Goal: Task Accomplishment & Management: Use online tool/utility

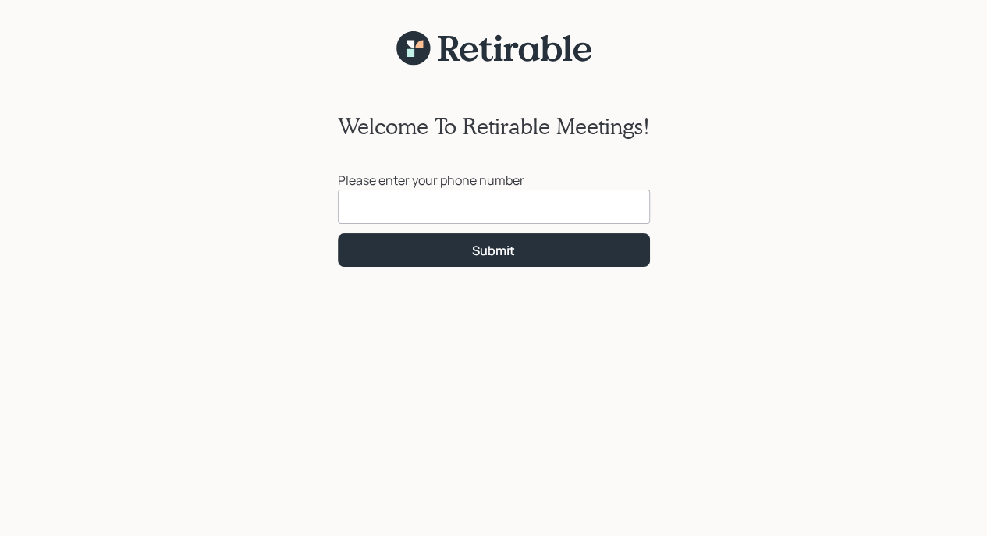
click at [486, 211] on input at bounding box center [494, 207] width 312 height 34
type input "[PHONE_NUMBER]"
click at [508, 243] on div "Submit" at bounding box center [493, 250] width 43 height 17
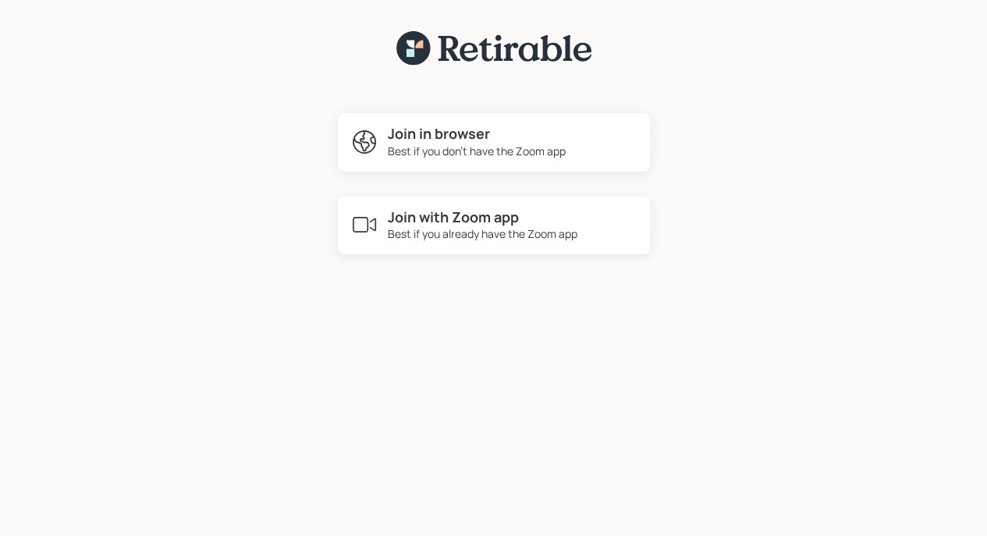
click at [505, 226] on div "Best if you already have the Zoom app" at bounding box center [483, 234] width 190 height 16
